Goal: Transaction & Acquisition: Purchase product/service

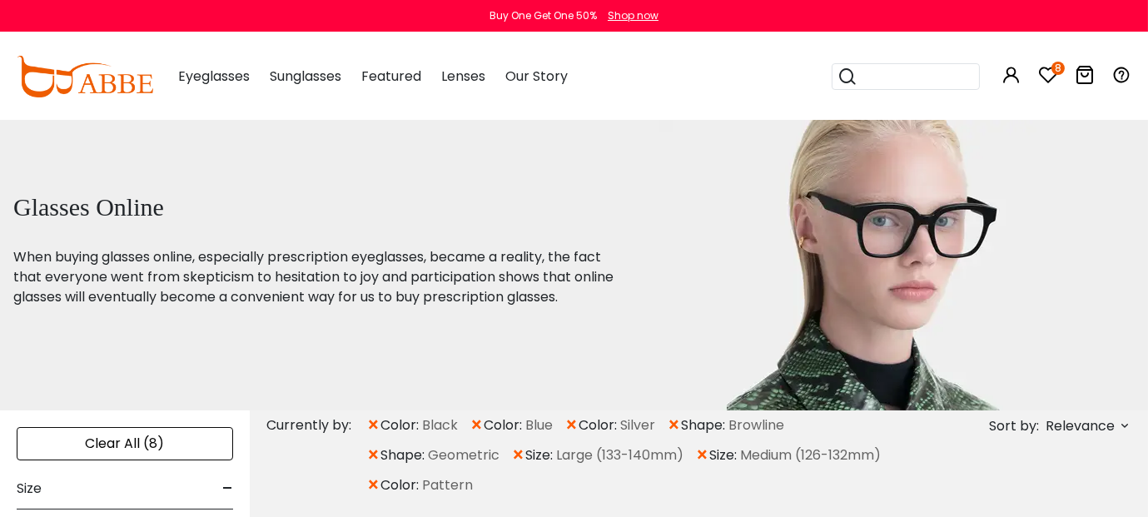
click at [1041, 70] on icon at bounding box center [1048, 75] width 20 height 20
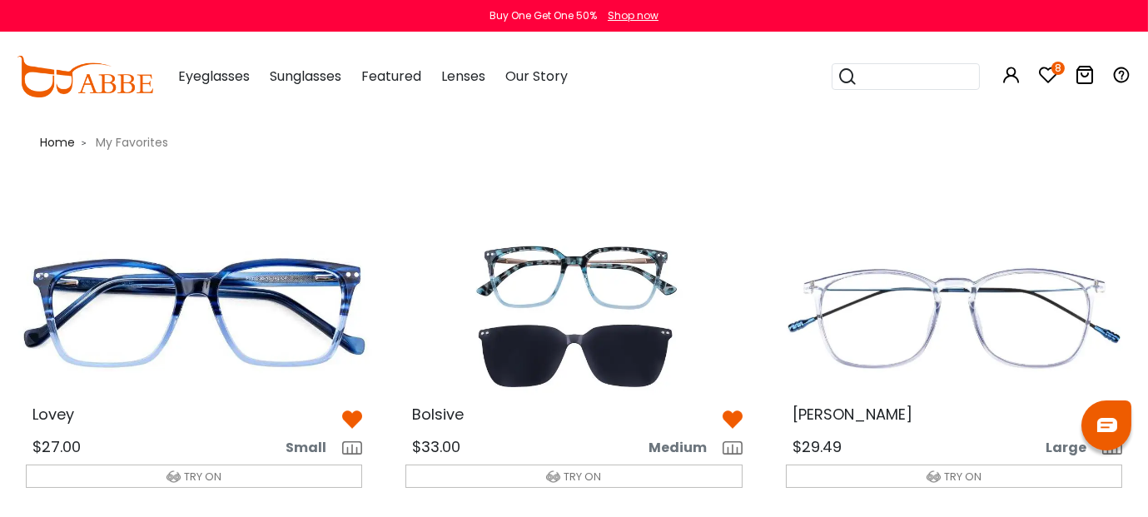
click at [265, 334] on img at bounding box center [193, 316] width 363 height 181
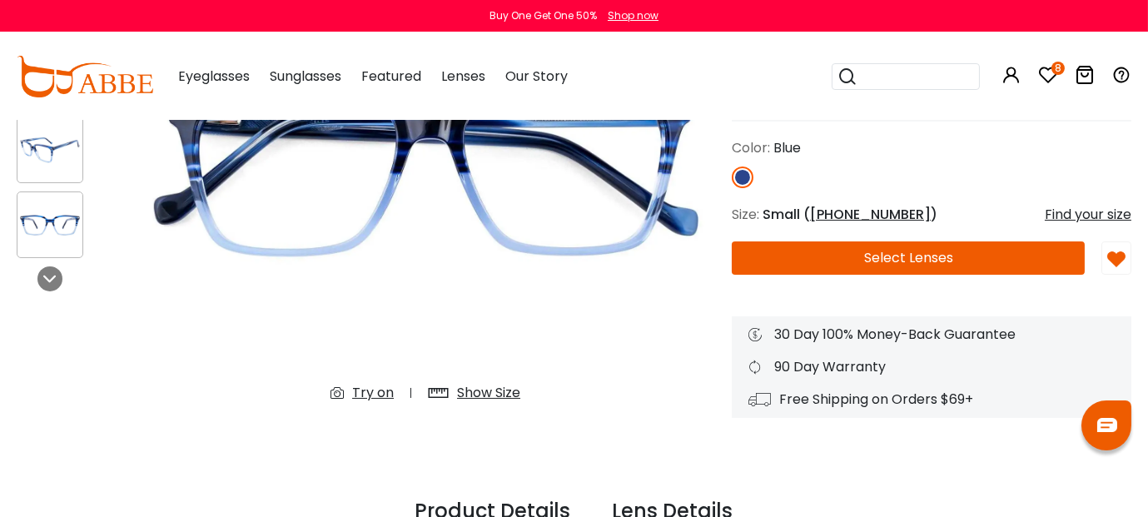
scroll to position [260, 0]
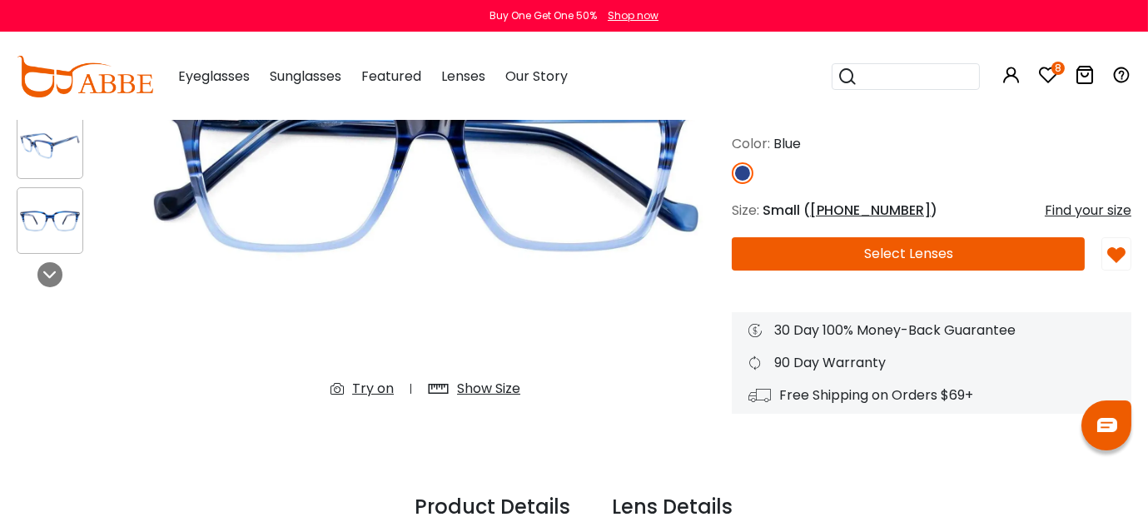
click at [370, 386] on div "Try on" at bounding box center [373, 389] width 42 height 20
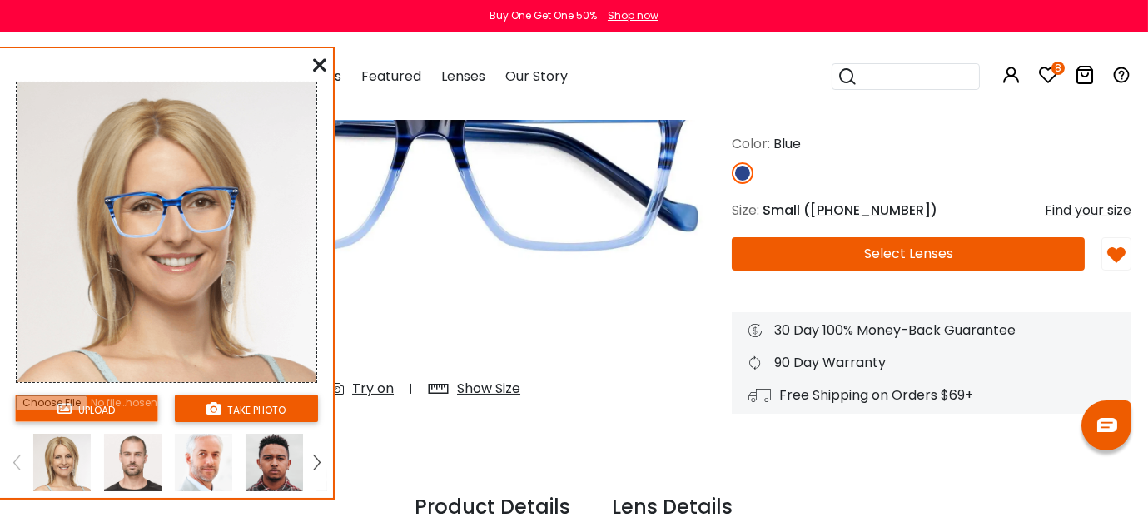
click at [316, 463] on img at bounding box center [316, 461] width 7 height 15
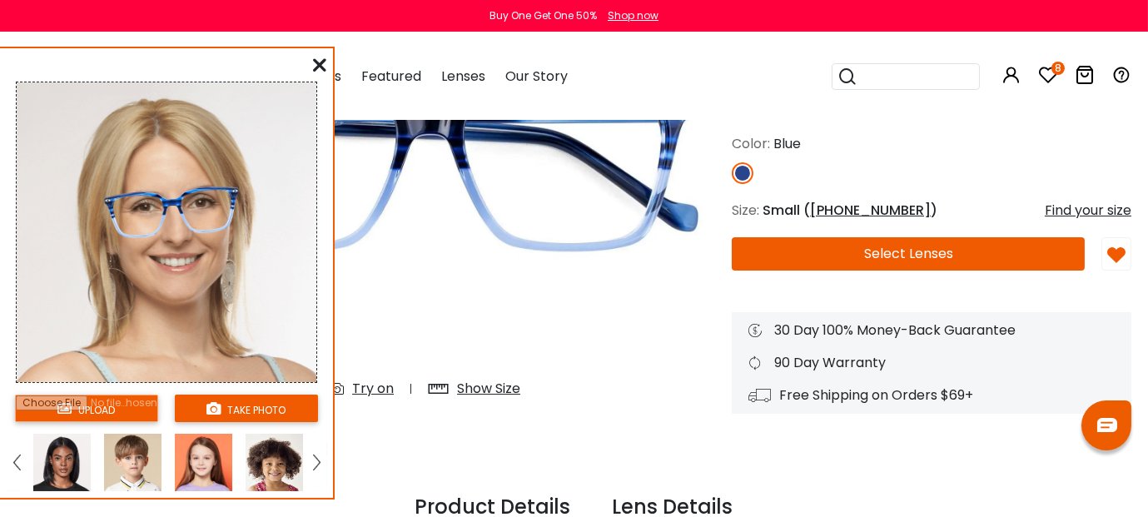
click at [316, 462] on img at bounding box center [316, 461] width 7 height 15
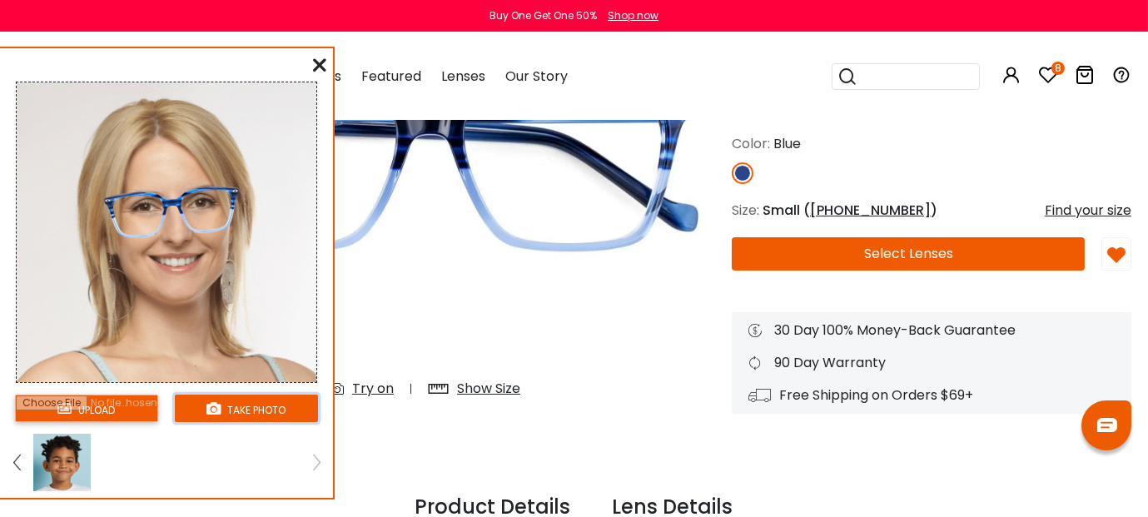
click at [262, 403] on button "take photo" at bounding box center [246, 408] width 143 height 27
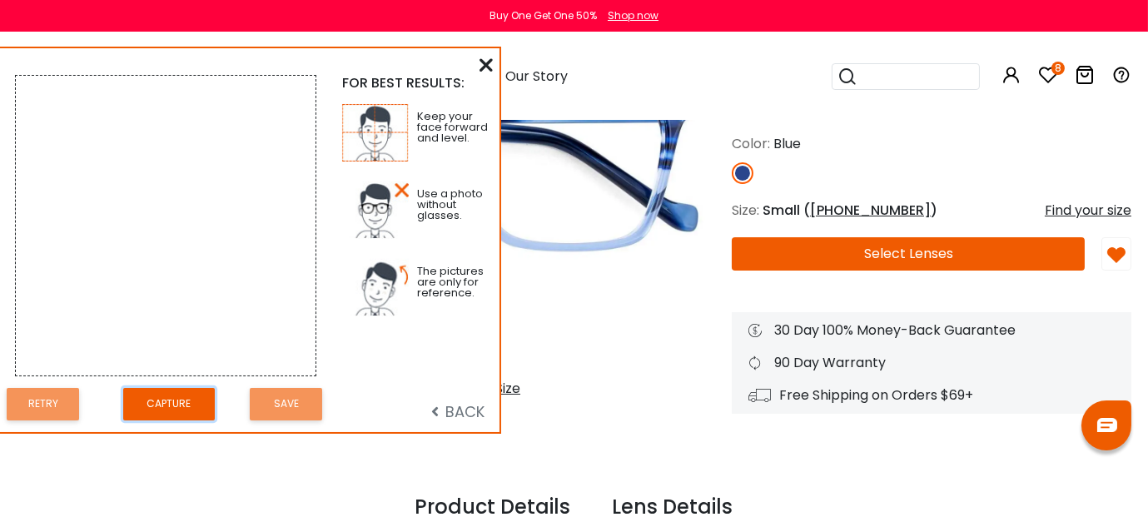
click at [172, 400] on button "Capture" at bounding box center [169, 404] width 92 height 32
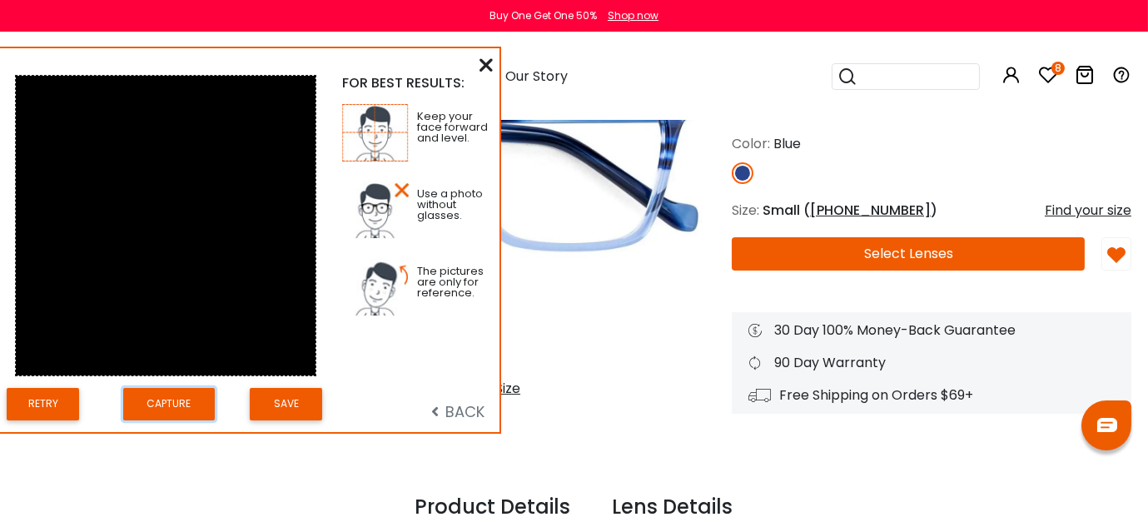
click at [172, 400] on button "Capture" at bounding box center [169, 404] width 92 height 32
click at [172, 401] on button "Capture" at bounding box center [169, 404] width 92 height 32
click at [485, 61] on icon at bounding box center [485, 64] width 13 height 13
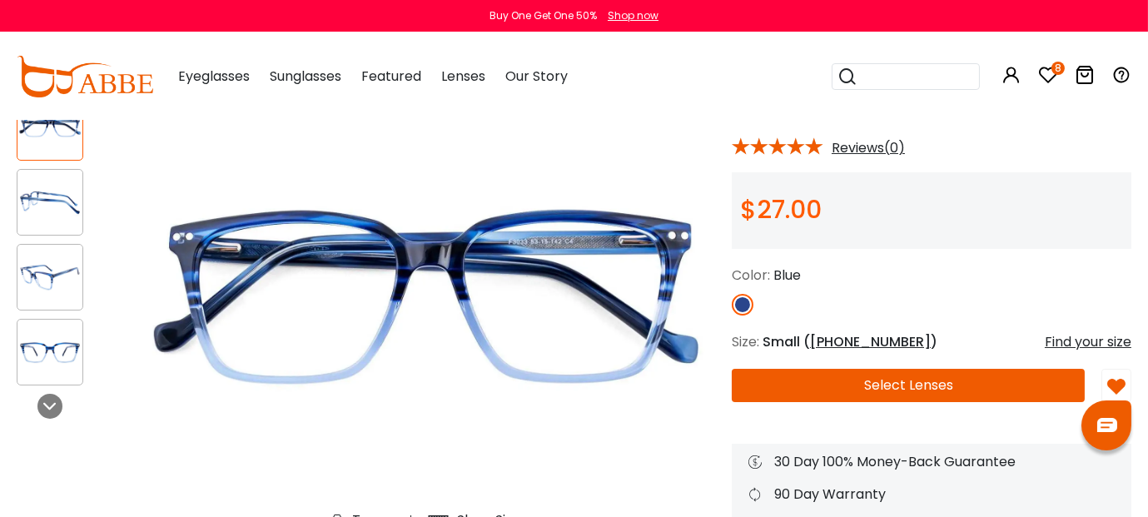
scroll to position [126, 0]
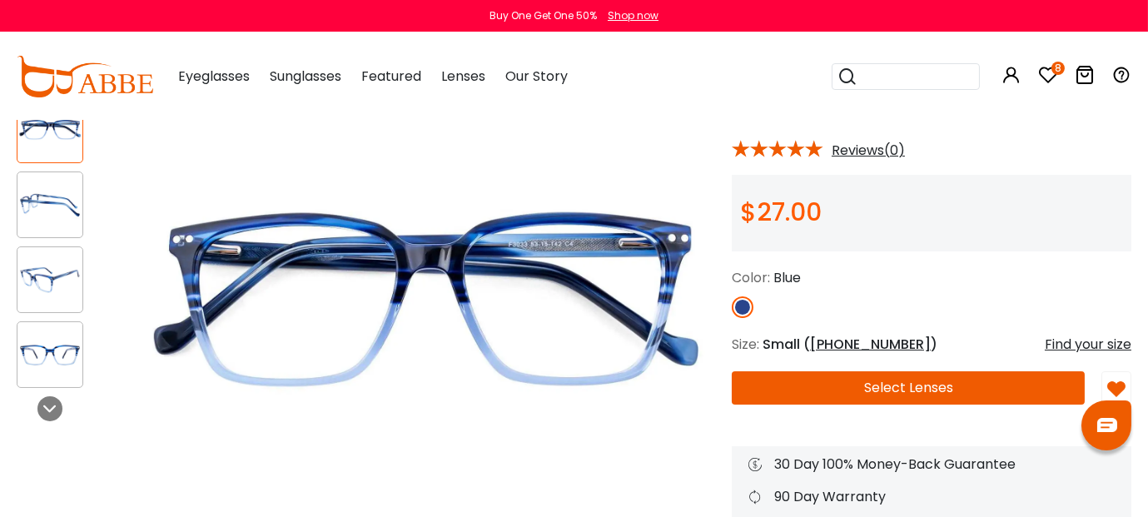
click at [352, 209] on img at bounding box center [425, 304] width 579 height 483
